Goal: Check status: Check status

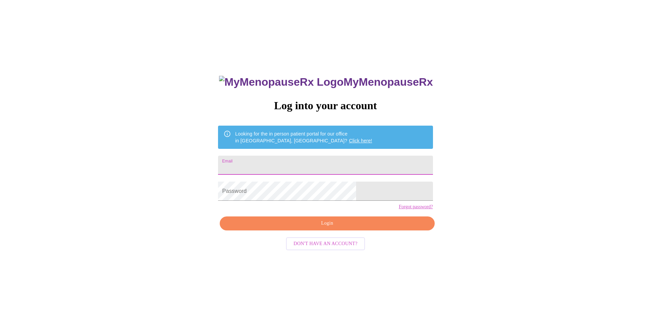
click at [287, 167] on input "Email" at bounding box center [325, 165] width 214 height 19
type input "[EMAIL_ADDRESS][DOMAIN_NAME]"
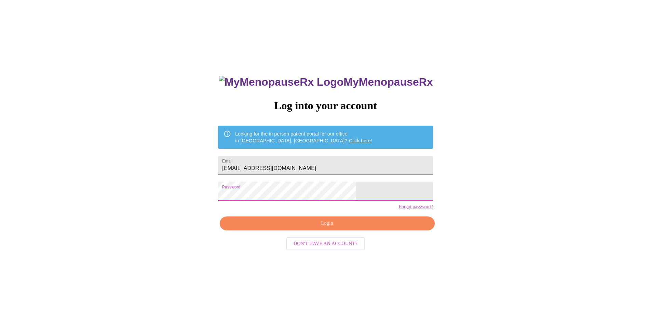
click at [285, 228] on span "Login" at bounding box center [326, 223] width 199 height 9
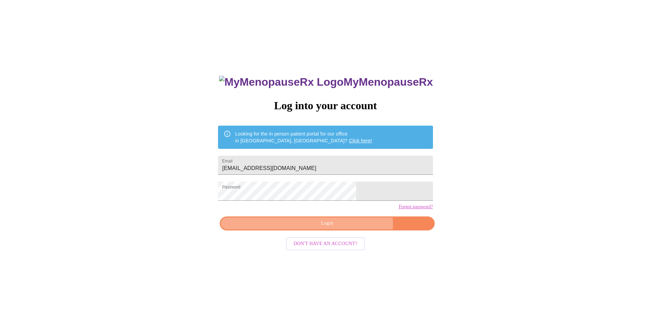
click at [345, 228] on span "Login" at bounding box center [326, 223] width 199 height 9
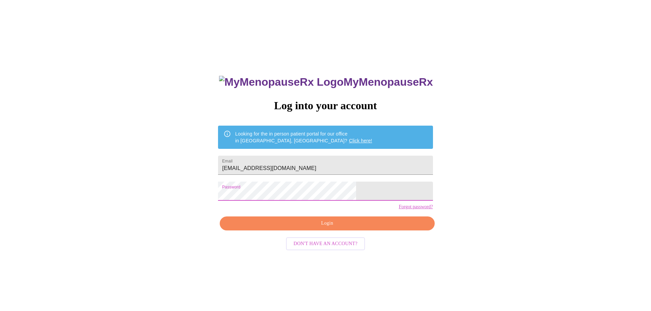
click at [252, 196] on div "MyMenopauseRx Log into your account Looking for the in person patient portal fo…" at bounding box center [325, 220] width 228 height 311
click at [271, 228] on span "Login" at bounding box center [326, 223] width 199 height 9
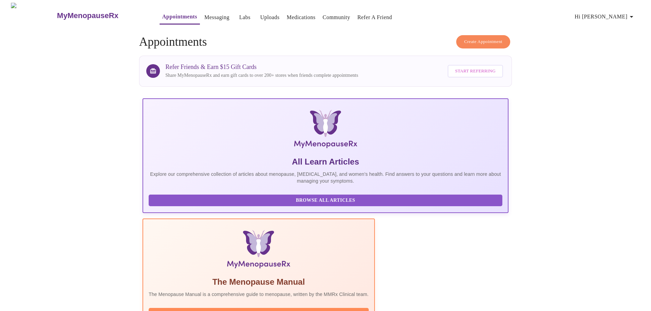
click at [204, 13] on link "Messaging" at bounding box center [216, 18] width 25 height 10
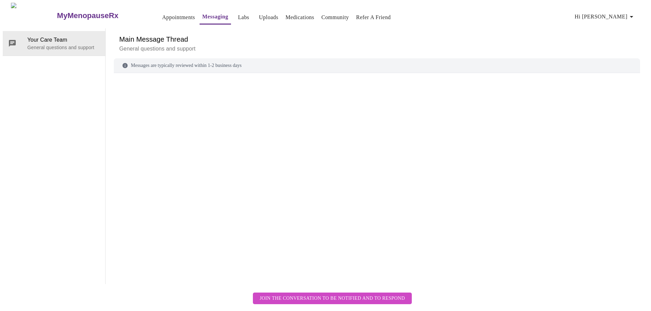
scroll to position [26, 0]
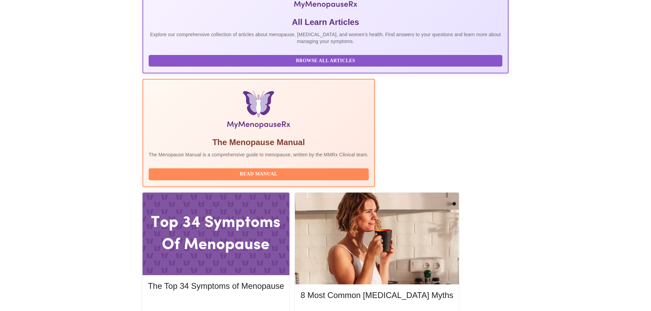
scroll to position [140, 0]
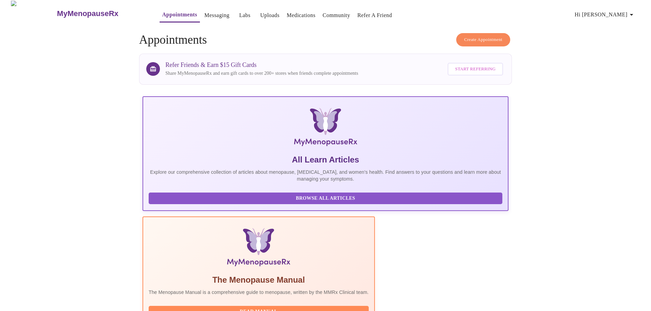
scroll to position [0, 0]
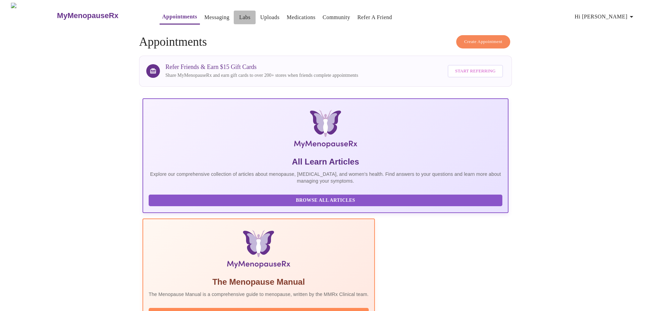
click at [239, 16] on link "Labs" at bounding box center [244, 18] width 11 height 10
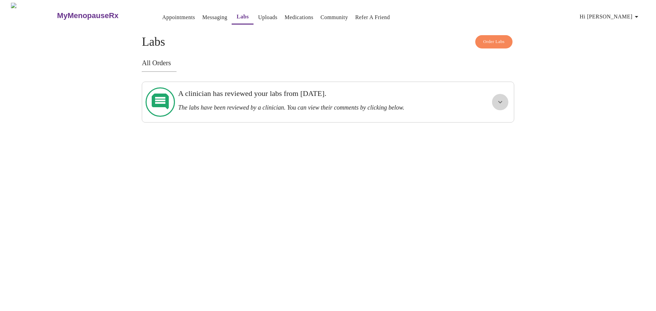
click at [498, 101] on icon "show more" at bounding box center [500, 102] width 4 height 2
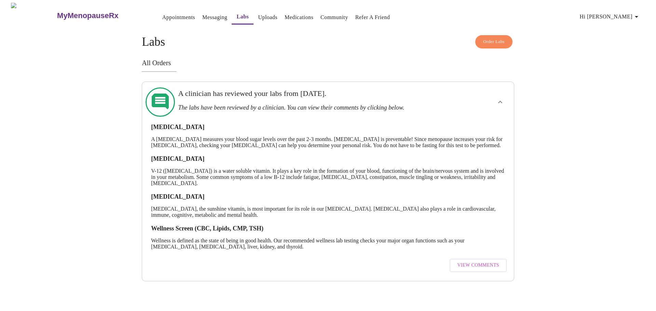
click at [498, 270] on span "View Comments" at bounding box center [478, 265] width 42 height 9
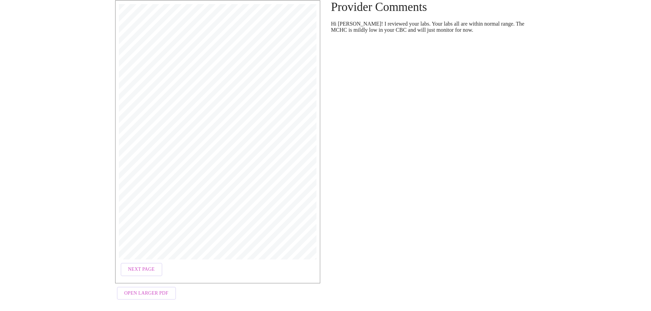
scroll to position [67, 0]
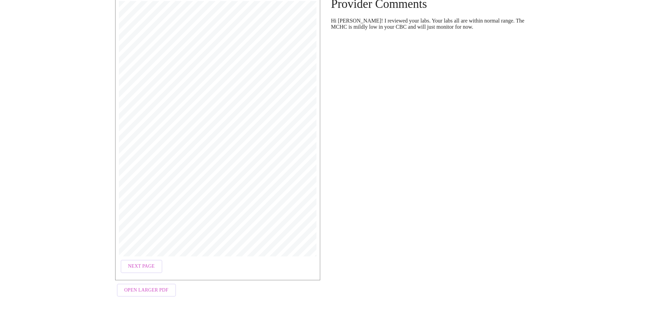
click at [144, 263] on span "Next Page" at bounding box center [141, 266] width 27 height 9
click at [189, 263] on span "Next Page" at bounding box center [197, 266] width 27 height 9
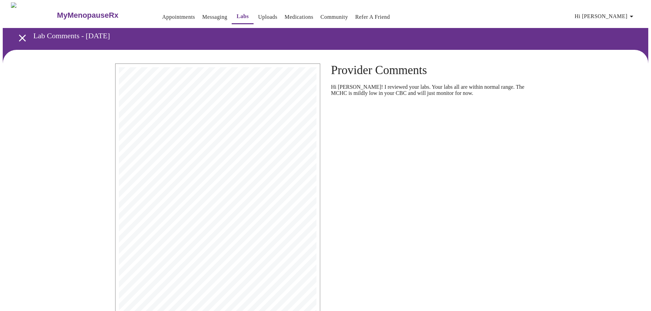
scroll to position [0, 0]
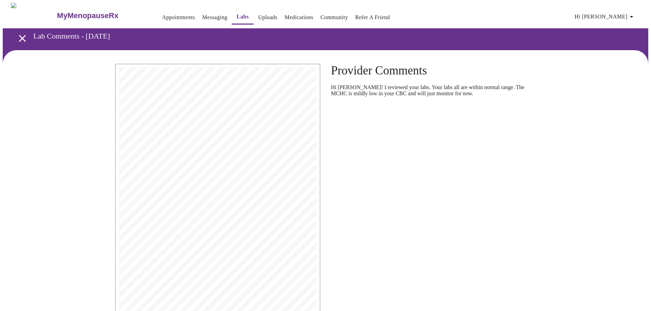
click at [633, 16] on icon "button" at bounding box center [630, 17] width 3 height 2
click at [555, 111] on div at bounding box center [328, 155] width 656 height 311
click at [633, 13] on icon "button" at bounding box center [631, 17] width 8 height 8
click at [623, 53] on li "Log out" at bounding box center [619, 51] width 31 height 12
